Goal: Information Seeking & Learning: Learn about a topic

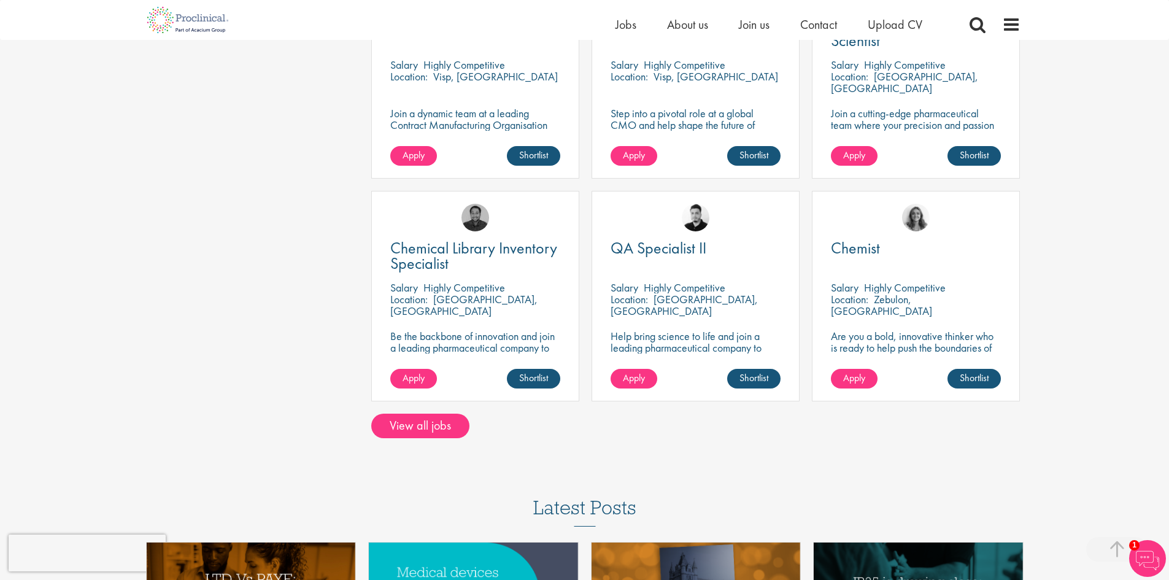
scroll to position [737, 0]
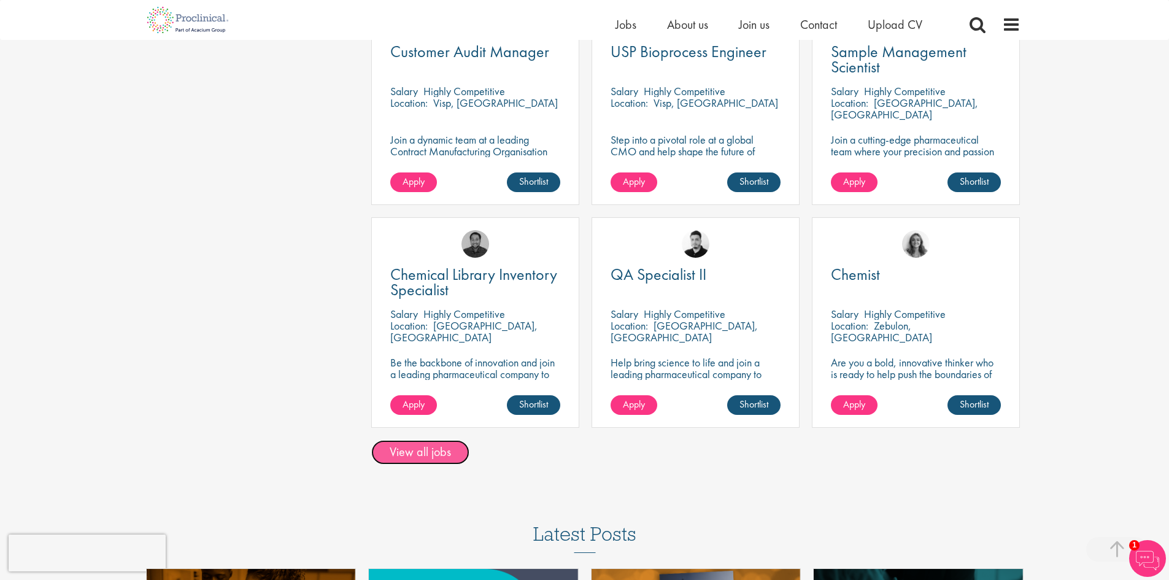
click at [429, 455] on link "View all jobs" at bounding box center [420, 452] width 98 height 25
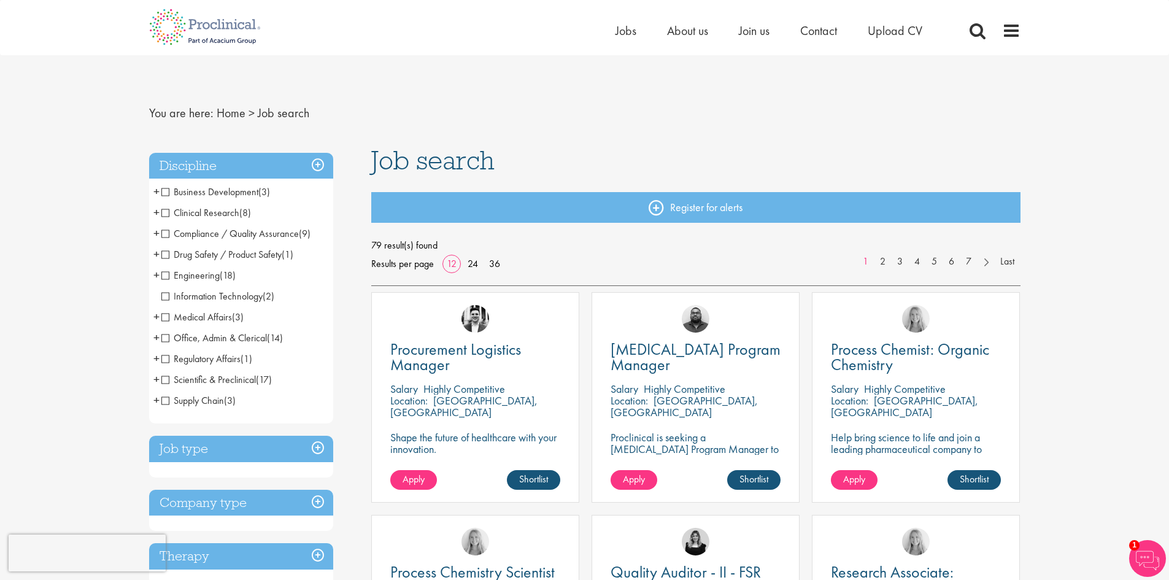
click at [166, 276] on span "Engineering" at bounding box center [190, 275] width 58 height 13
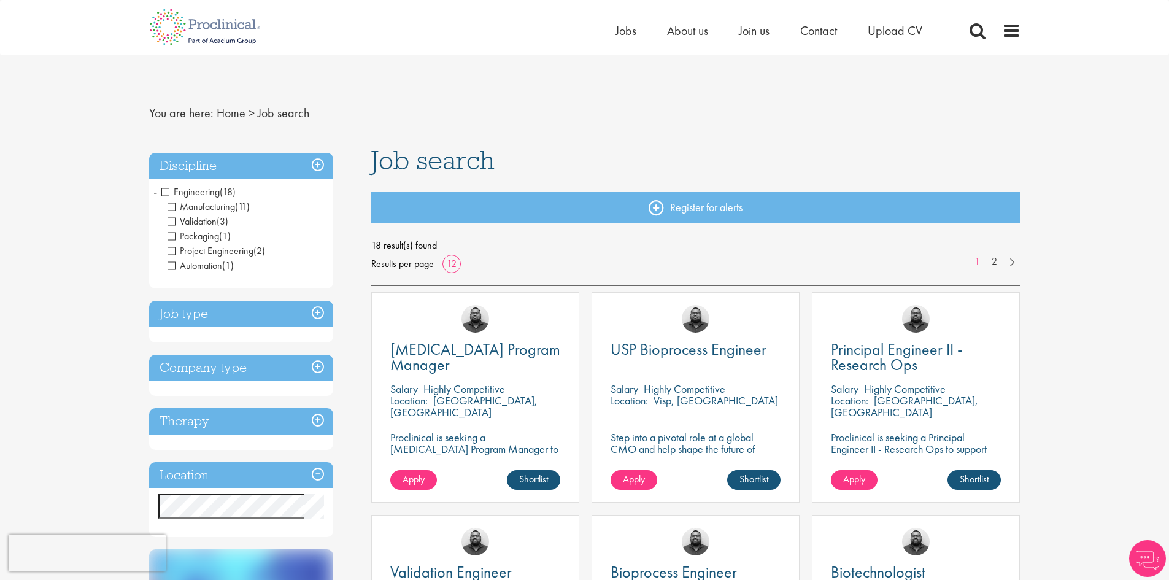
click at [170, 206] on span "Manufacturing" at bounding box center [202, 206] width 68 height 13
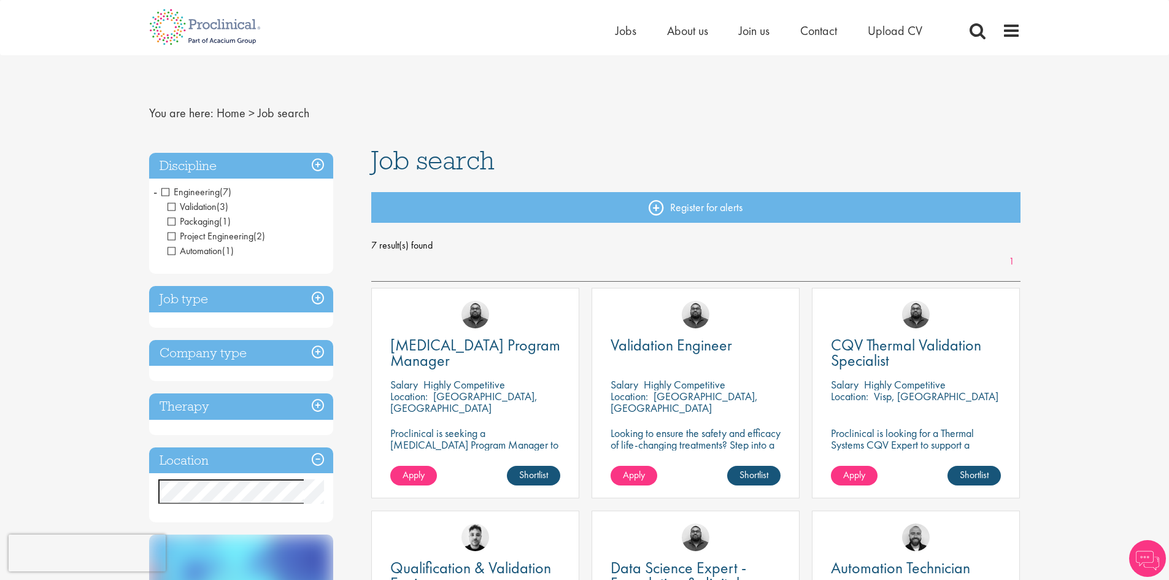
click at [171, 223] on span "Packaging" at bounding box center [194, 221] width 52 height 13
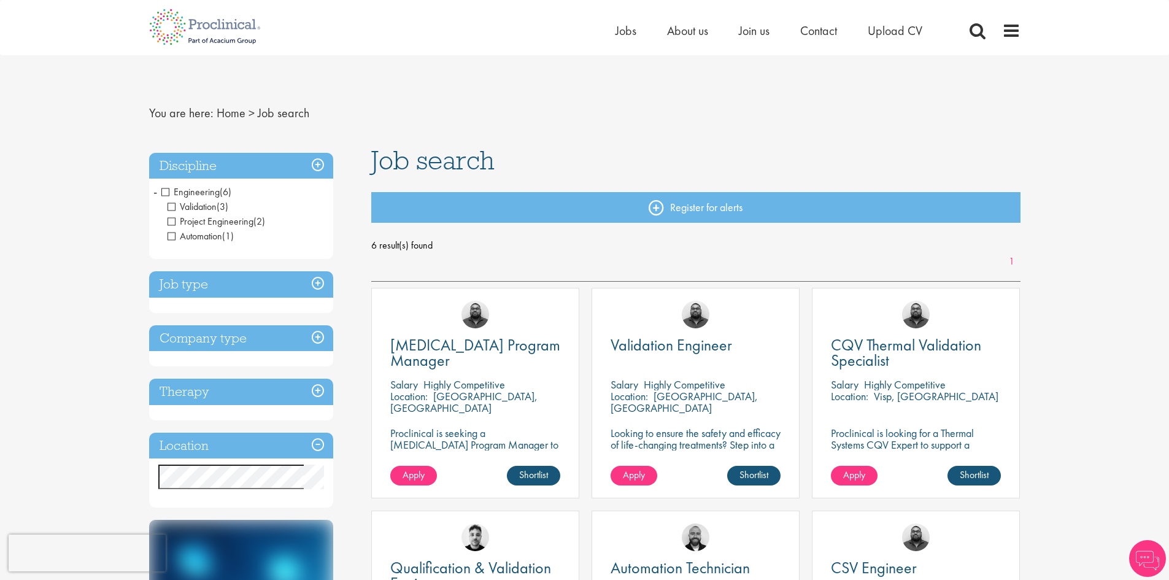
click at [170, 222] on span "Project Engineering" at bounding box center [211, 221] width 86 height 13
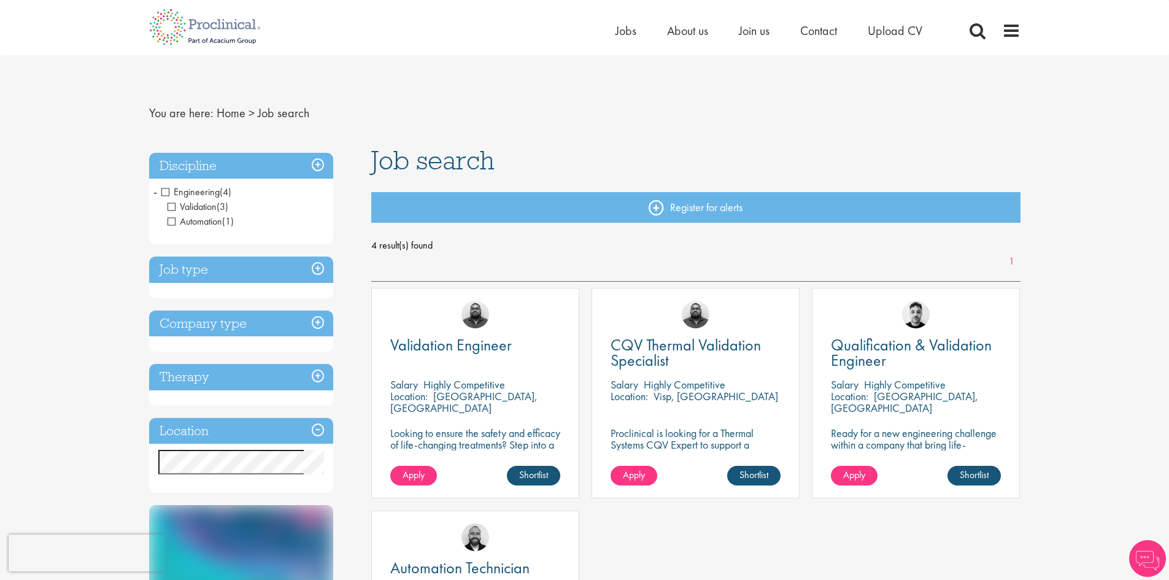
click at [171, 222] on span "Automation" at bounding box center [195, 221] width 55 height 13
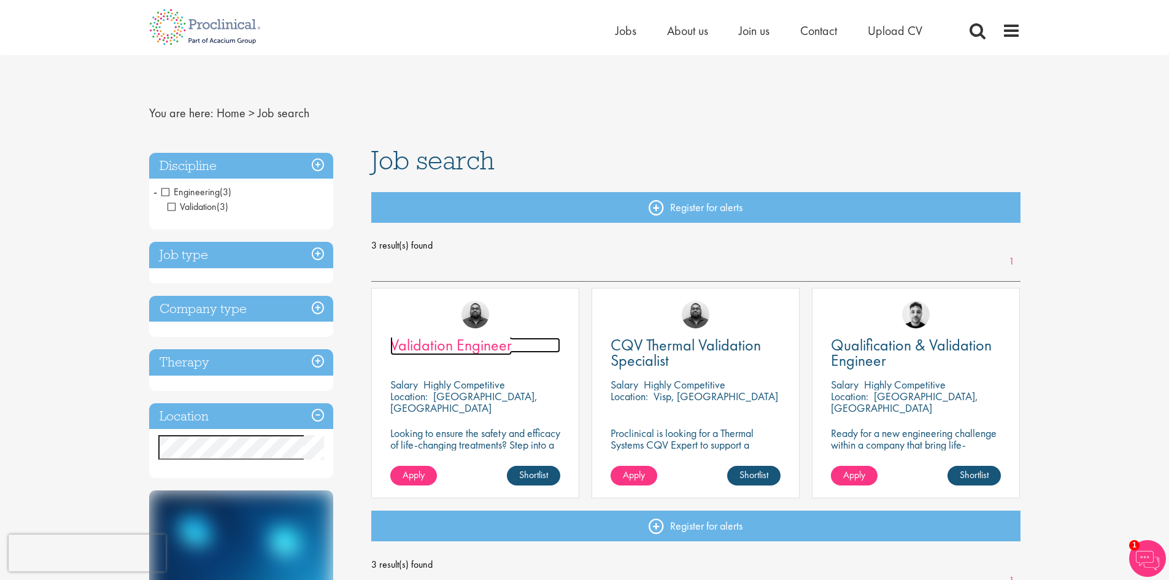
click at [466, 346] on span "Validation Engineer" at bounding box center [451, 345] width 122 height 21
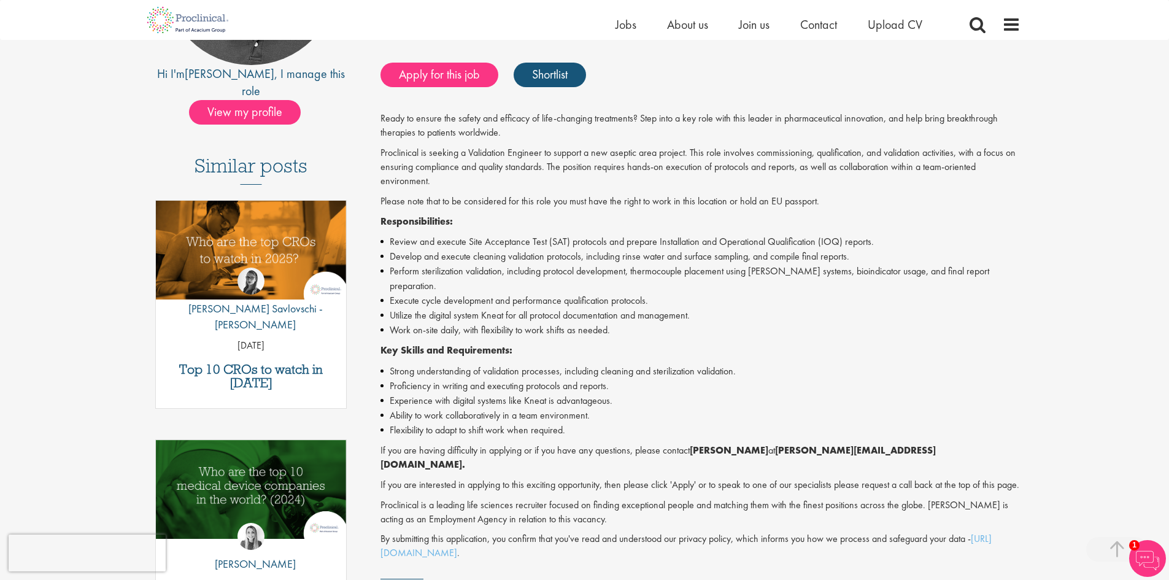
scroll to position [307, 0]
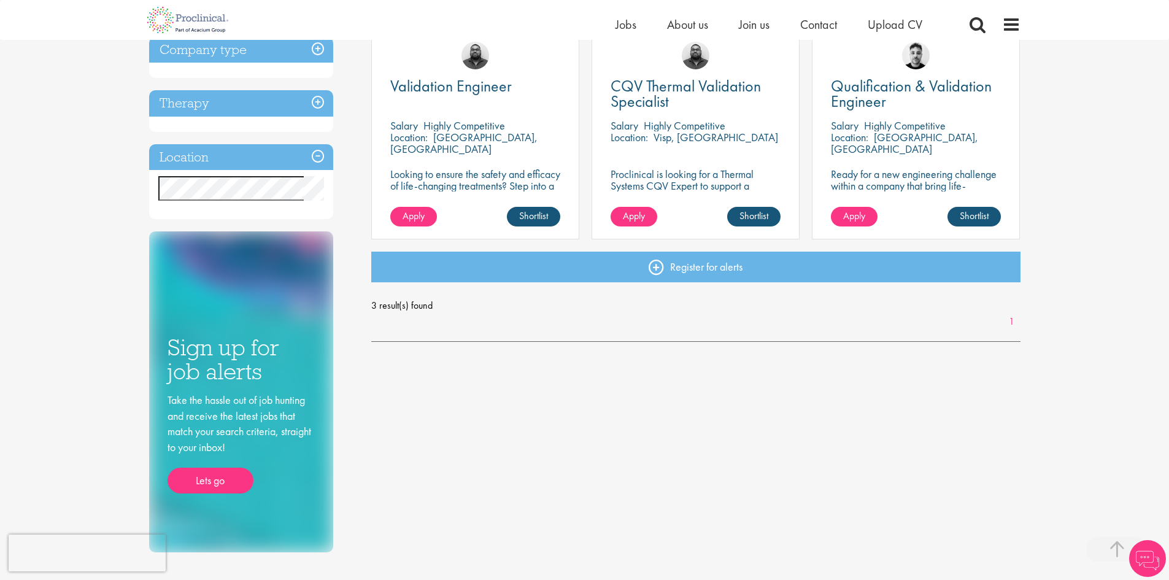
scroll to position [246, 0]
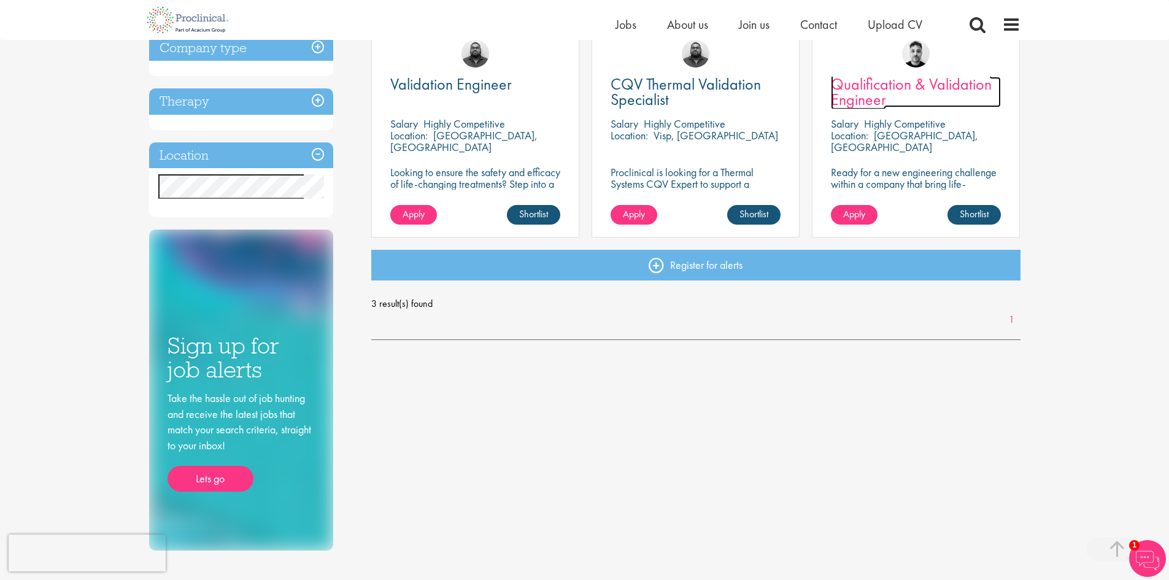
click at [865, 84] on span "Qualification & Validation Engineer" at bounding box center [911, 92] width 161 height 36
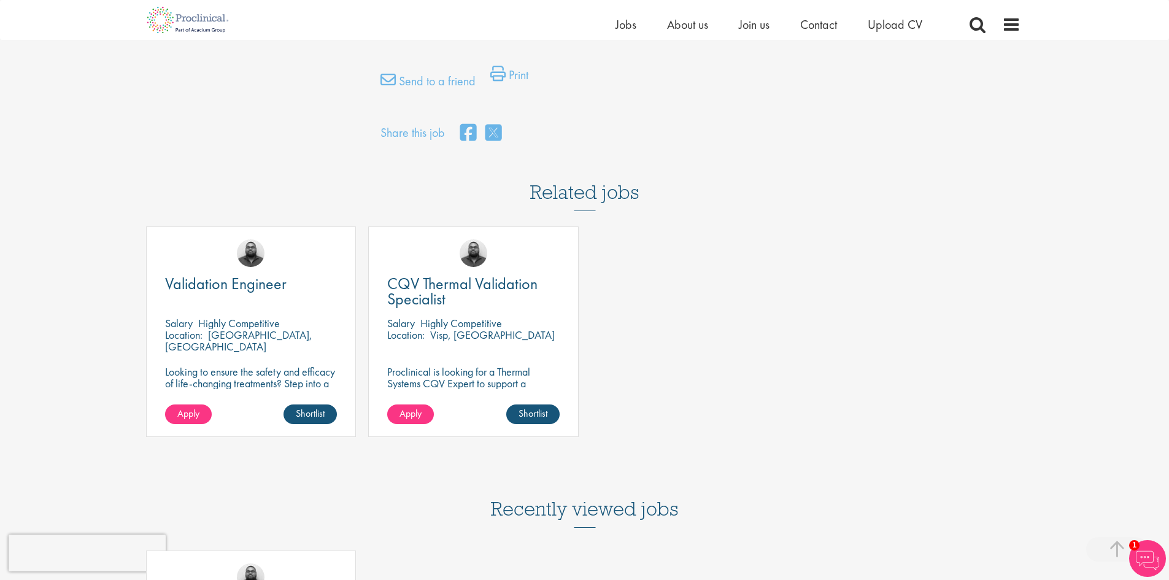
scroll to position [859, 0]
